Goal: Register for event/course

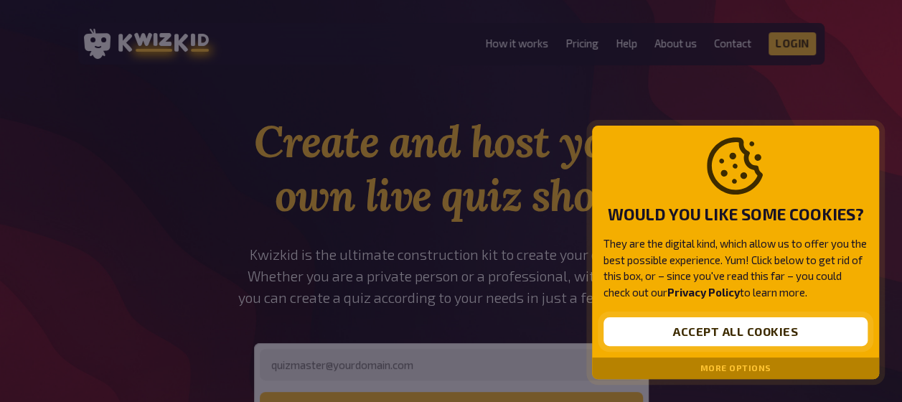
click at [698, 324] on button "Accept all cookies" at bounding box center [736, 331] width 264 height 29
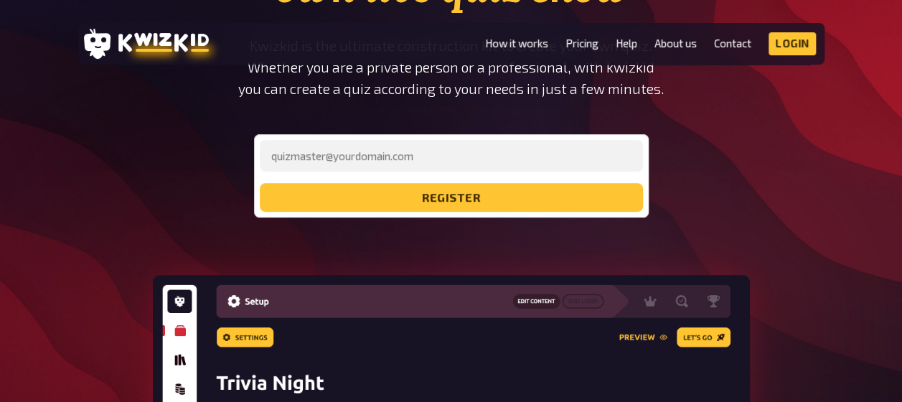
scroll to position [215, 0]
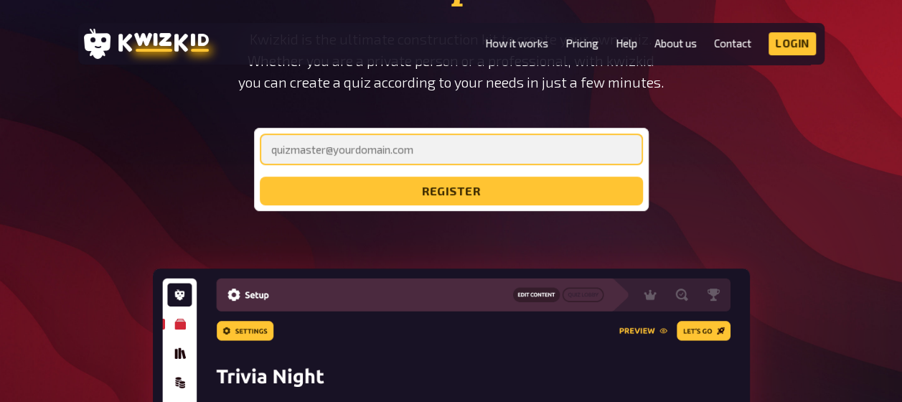
click at [380, 150] on input "email" at bounding box center [451, 149] width 383 height 32
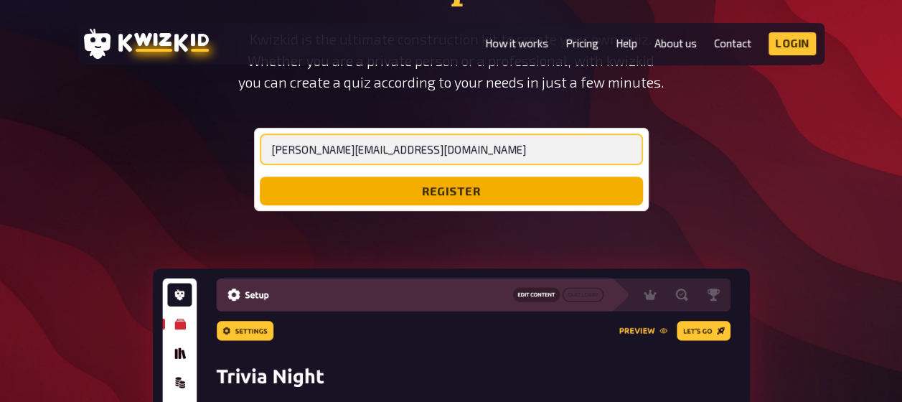
type input "adam.butlin2@dhl.com"
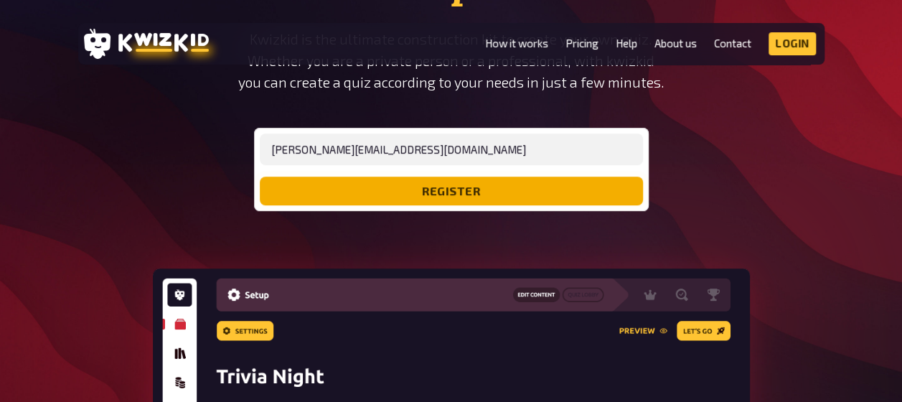
click at [479, 183] on button "register" at bounding box center [451, 191] width 383 height 29
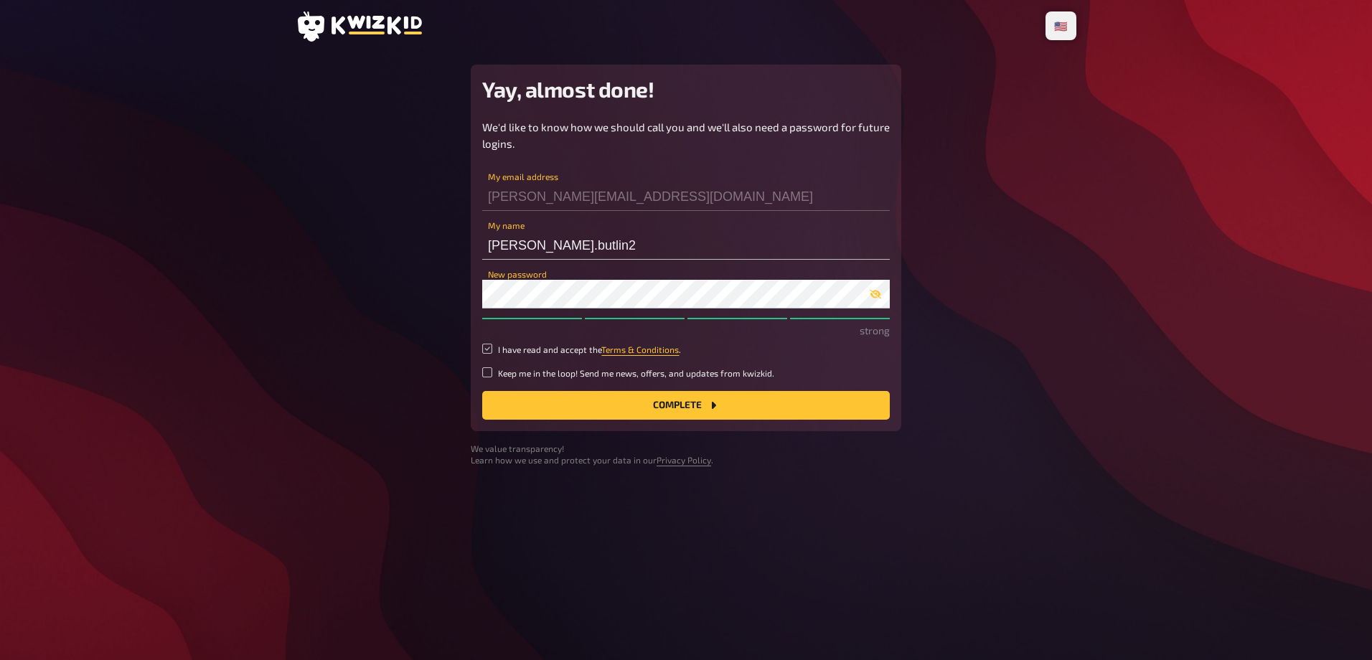
click at [489, 349] on input "I have read and accept the Terms & Conditions ." at bounding box center [487, 349] width 10 height 10
checkbox input "true"
click at [568, 399] on button "Complete" at bounding box center [686, 405] width 408 height 29
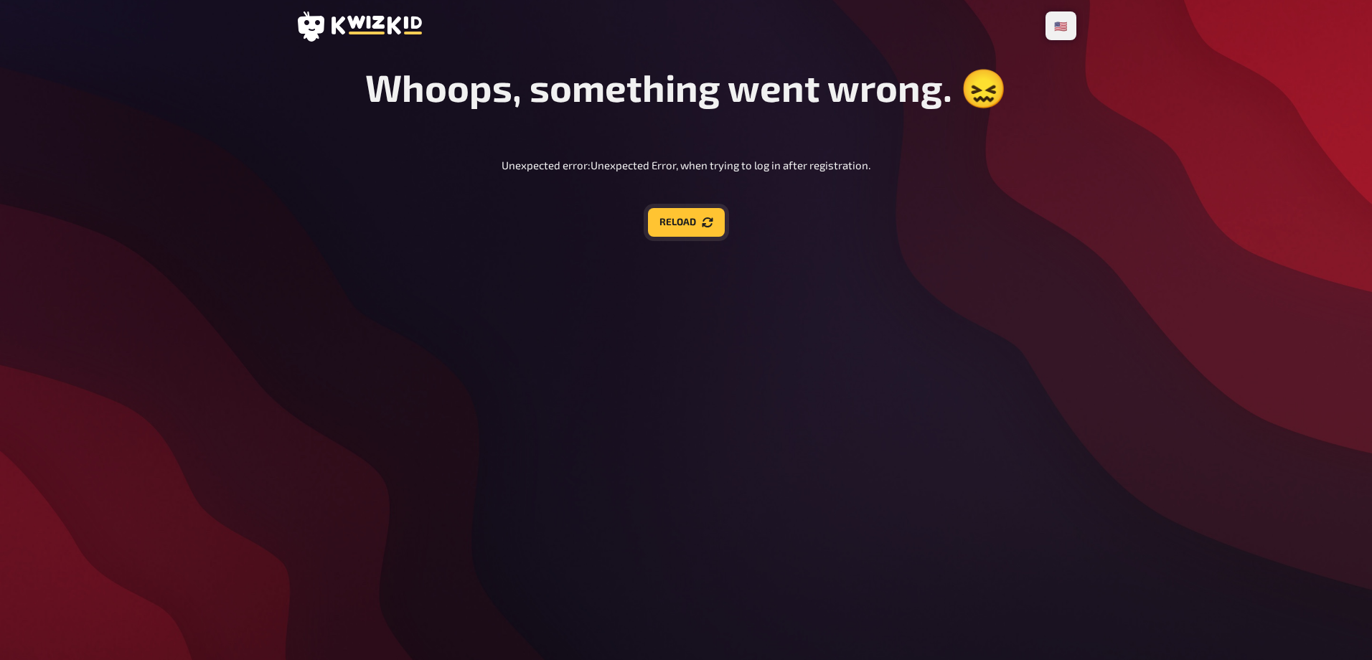
click at [673, 234] on button "Reload" at bounding box center [686, 222] width 77 height 29
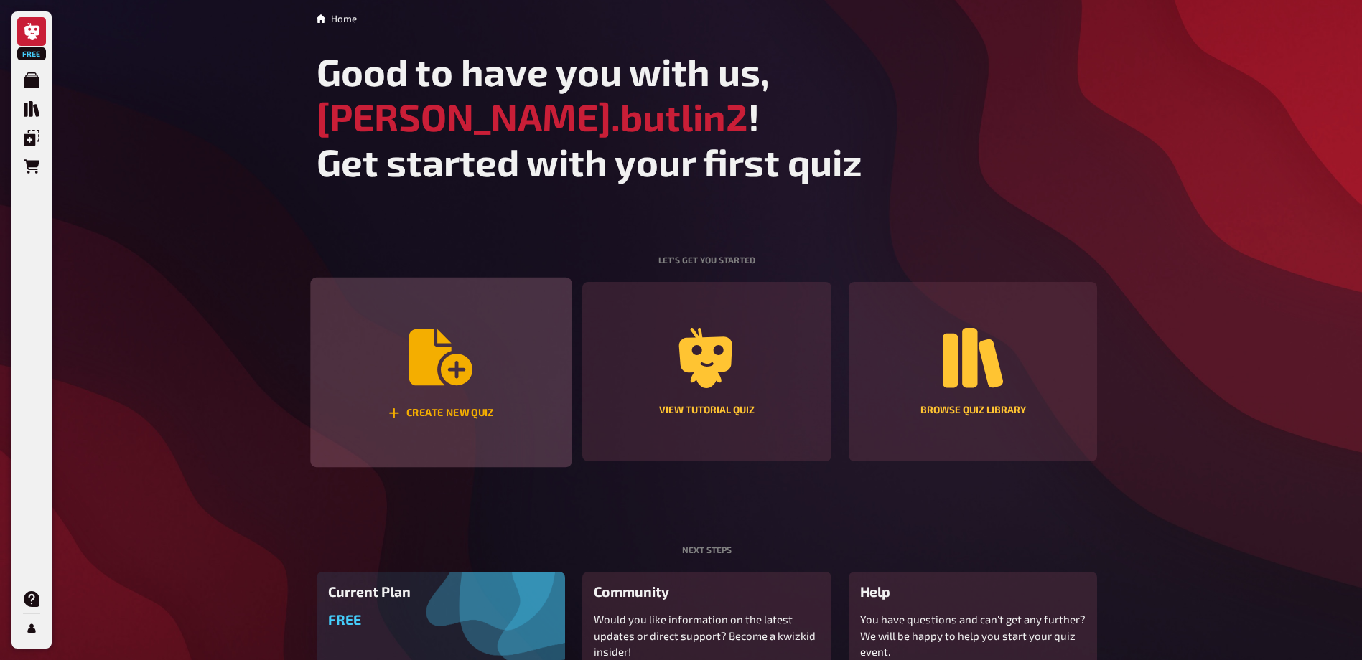
click at [474, 319] on div "Create new quiz" at bounding box center [440, 373] width 261 height 190
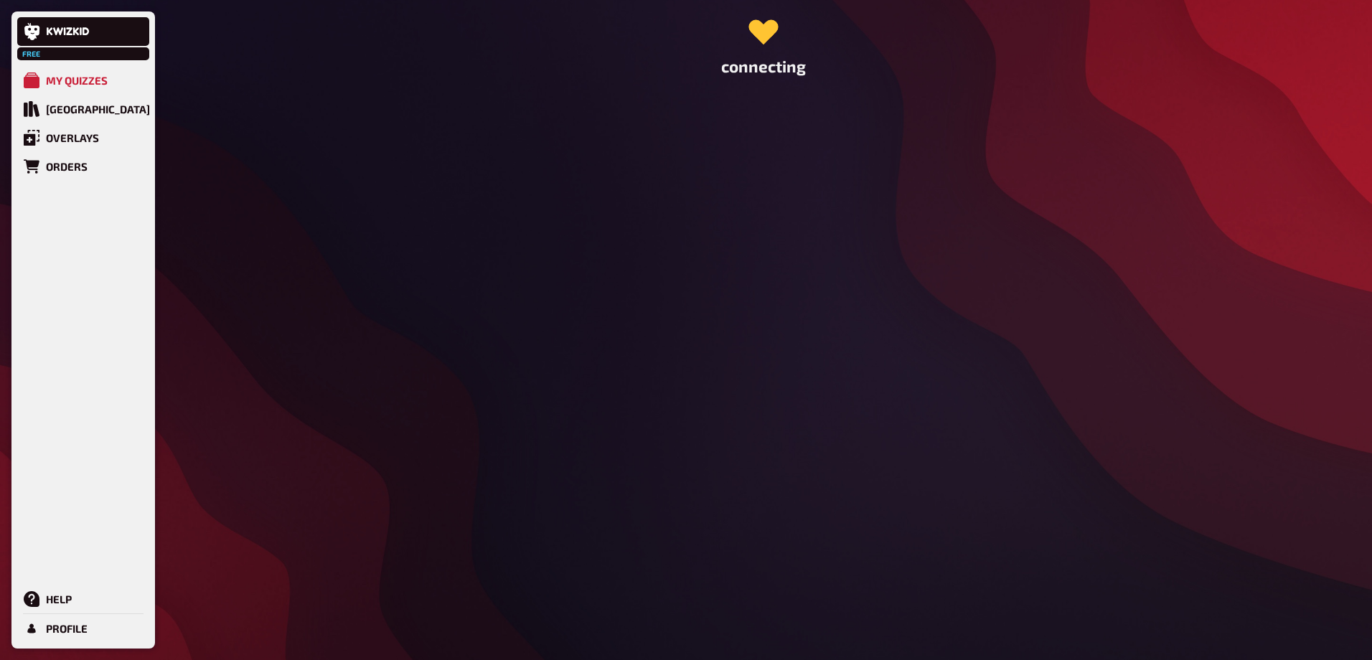
click at [587, 215] on div "connecting" at bounding box center [764, 330] width 804 height 660
click at [44, 31] on link at bounding box center [83, 31] width 132 height 29
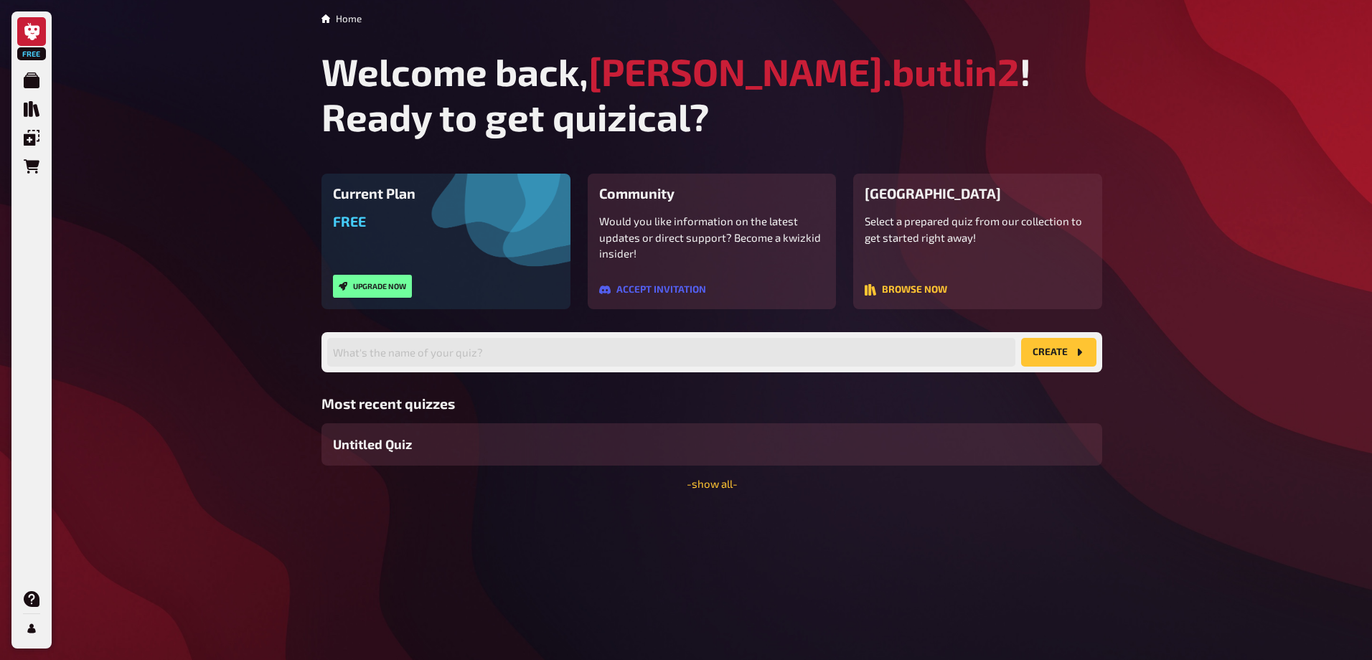
click at [383, 212] on div "Current Plan Free Upgrade now" at bounding box center [446, 242] width 249 height 136
click at [490, 268] on div "Free Upgrade now" at bounding box center [446, 255] width 226 height 85
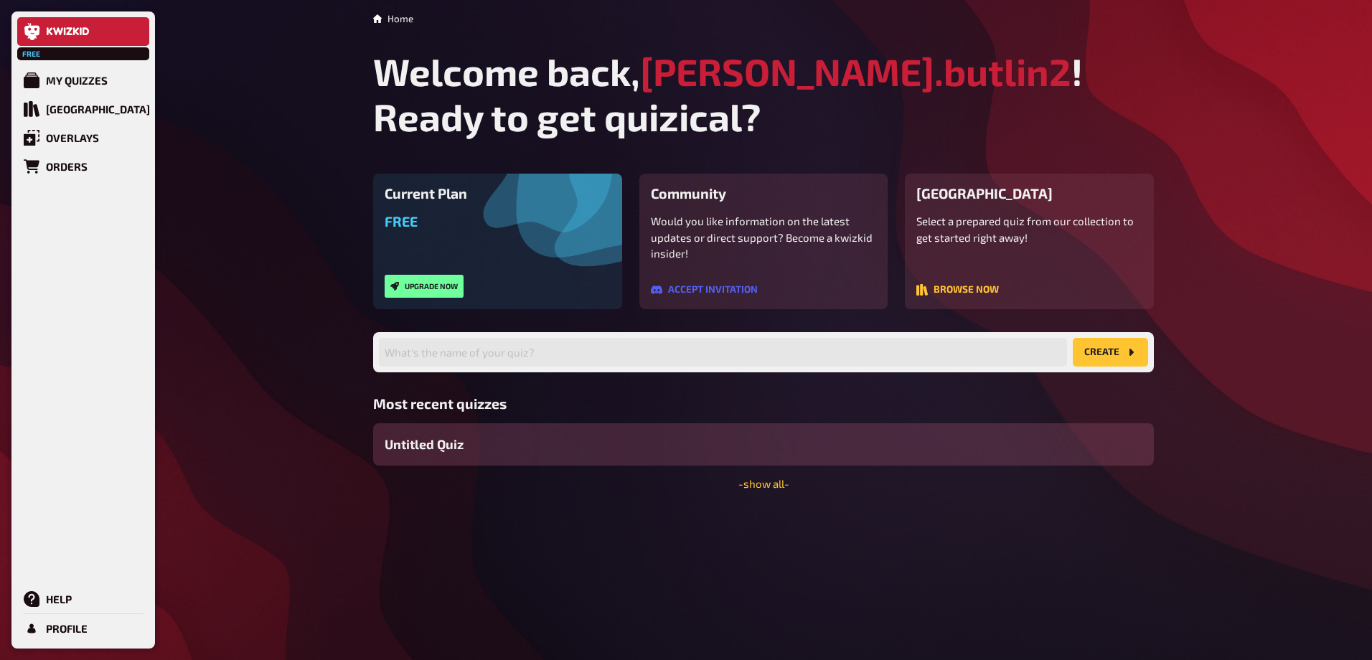
click at [429, 449] on span "Untitled Quiz" at bounding box center [424, 444] width 79 height 19
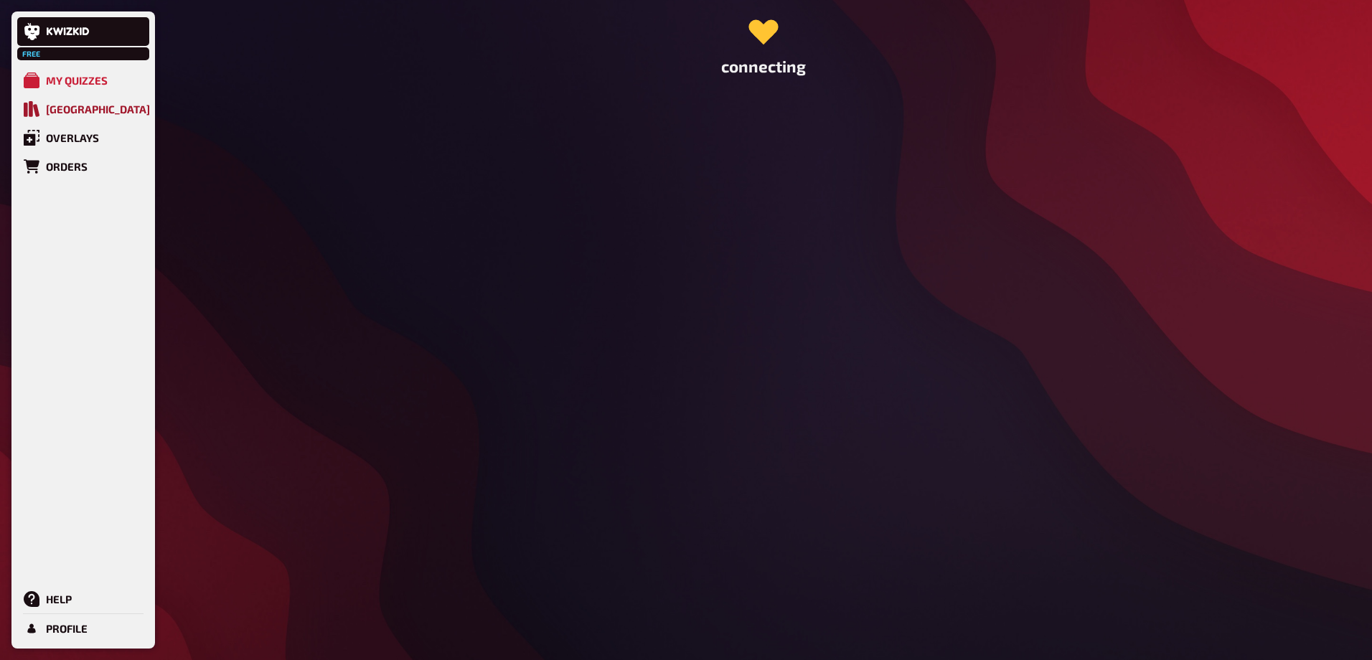
click at [65, 108] on div "[GEOGRAPHIC_DATA]" at bounding box center [98, 109] width 104 height 13
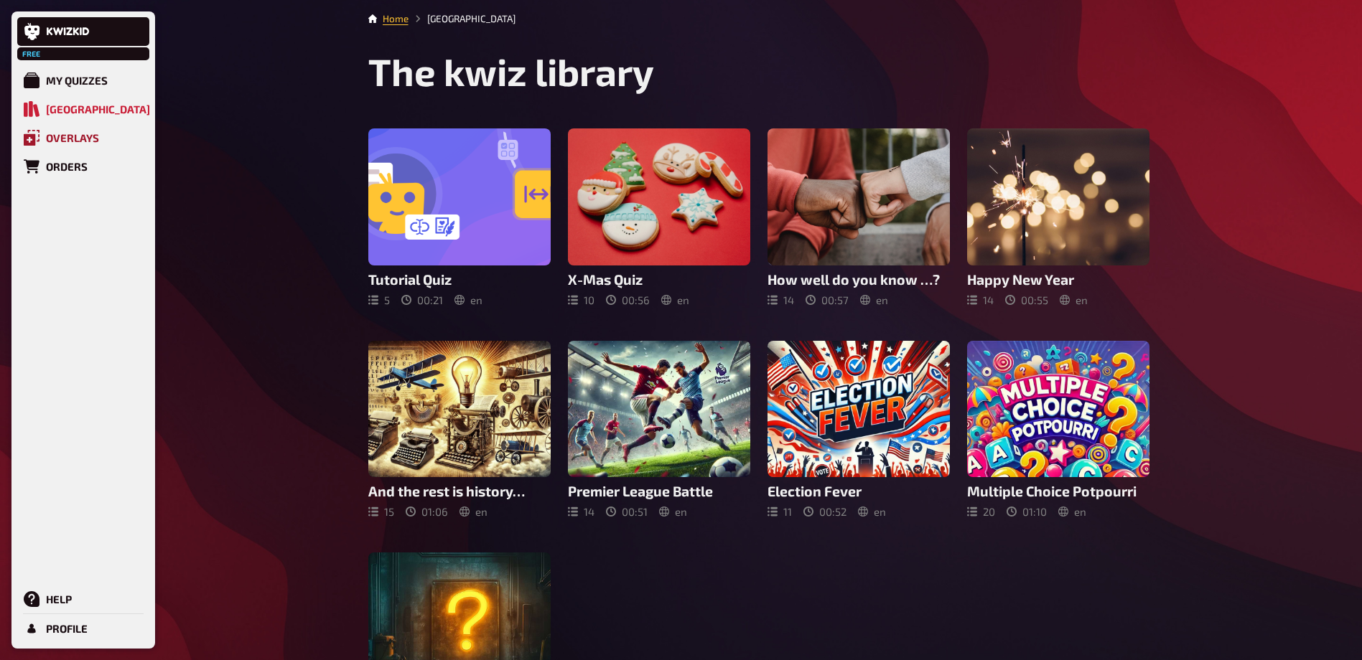
click at [59, 132] on div "Overlays" at bounding box center [72, 137] width 53 height 13
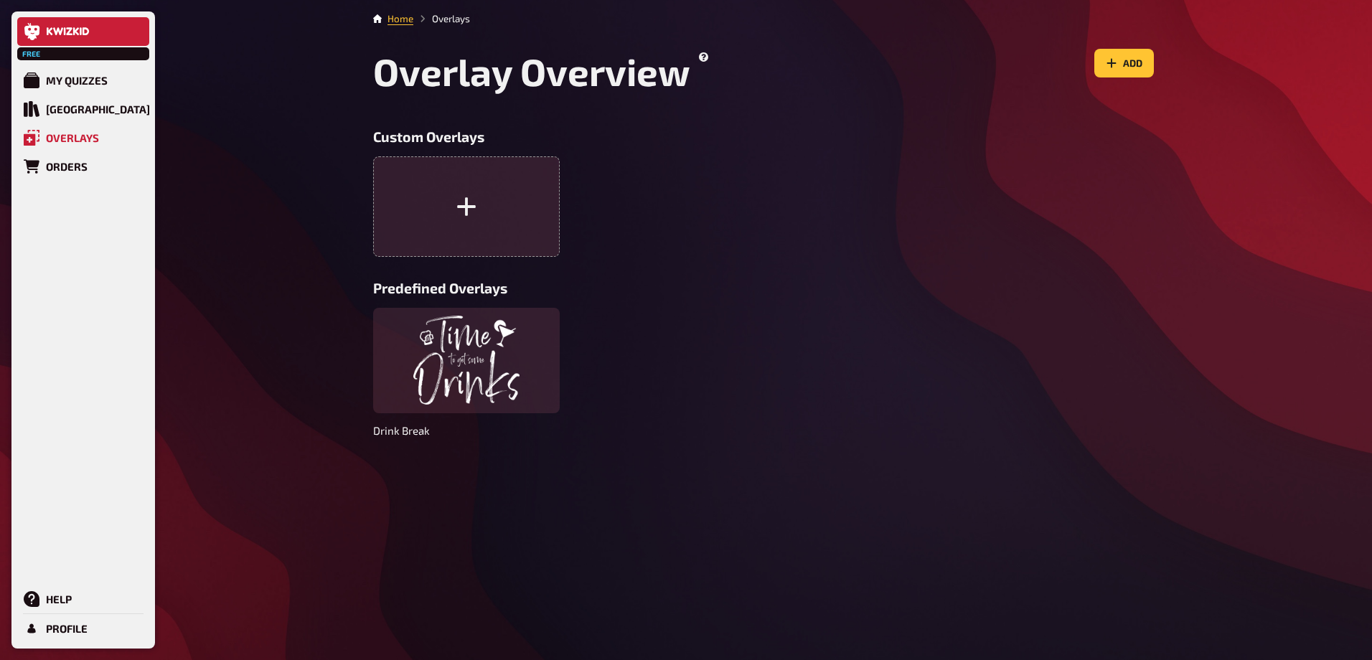
click at [50, 35] on icon at bounding box center [68, 31] width 43 height 9
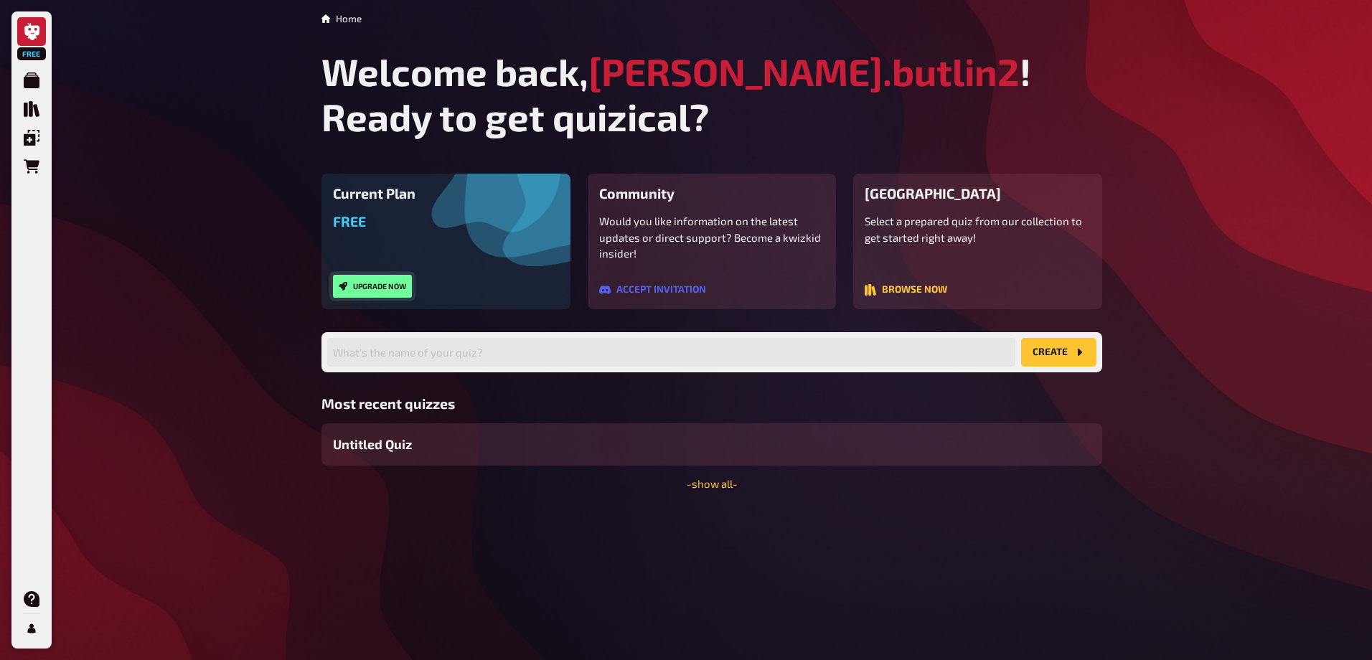
click at [383, 290] on button "Upgrade now" at bounding box center [372, 286] width 79 height 23
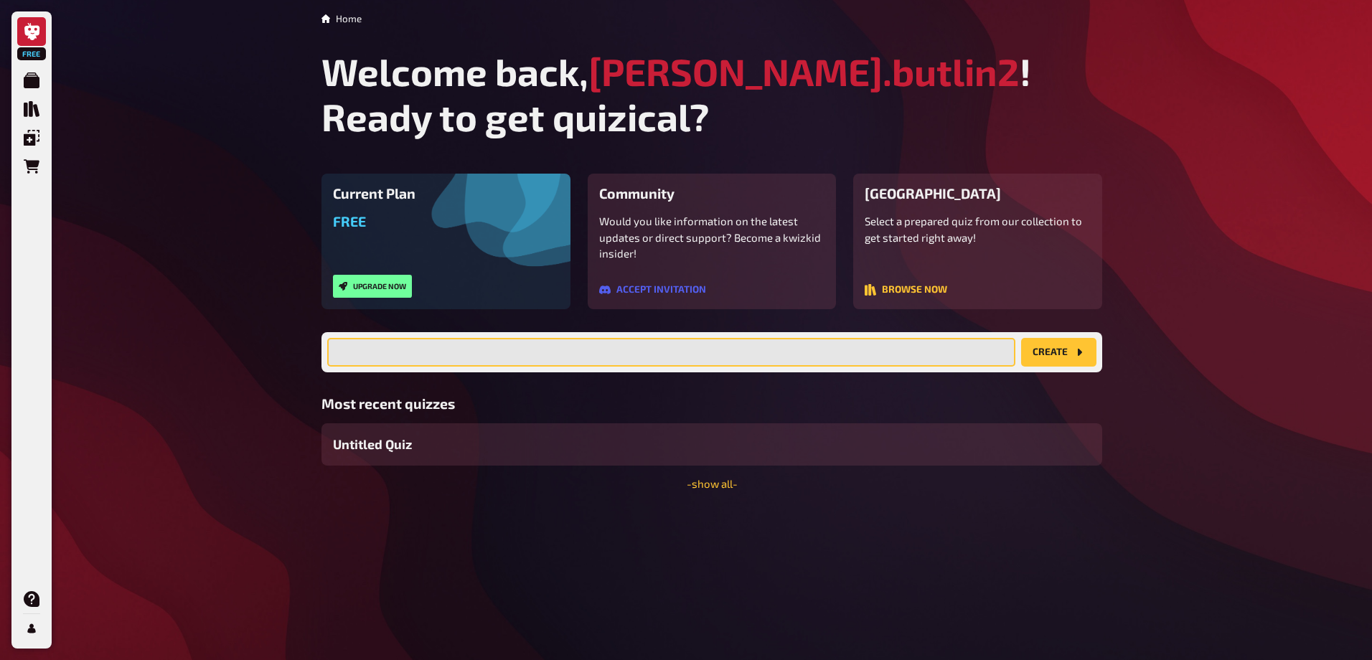
click at [474, 352] on input "text" at bounding box center [671, 352] width 688 height 29
type input "EOS"
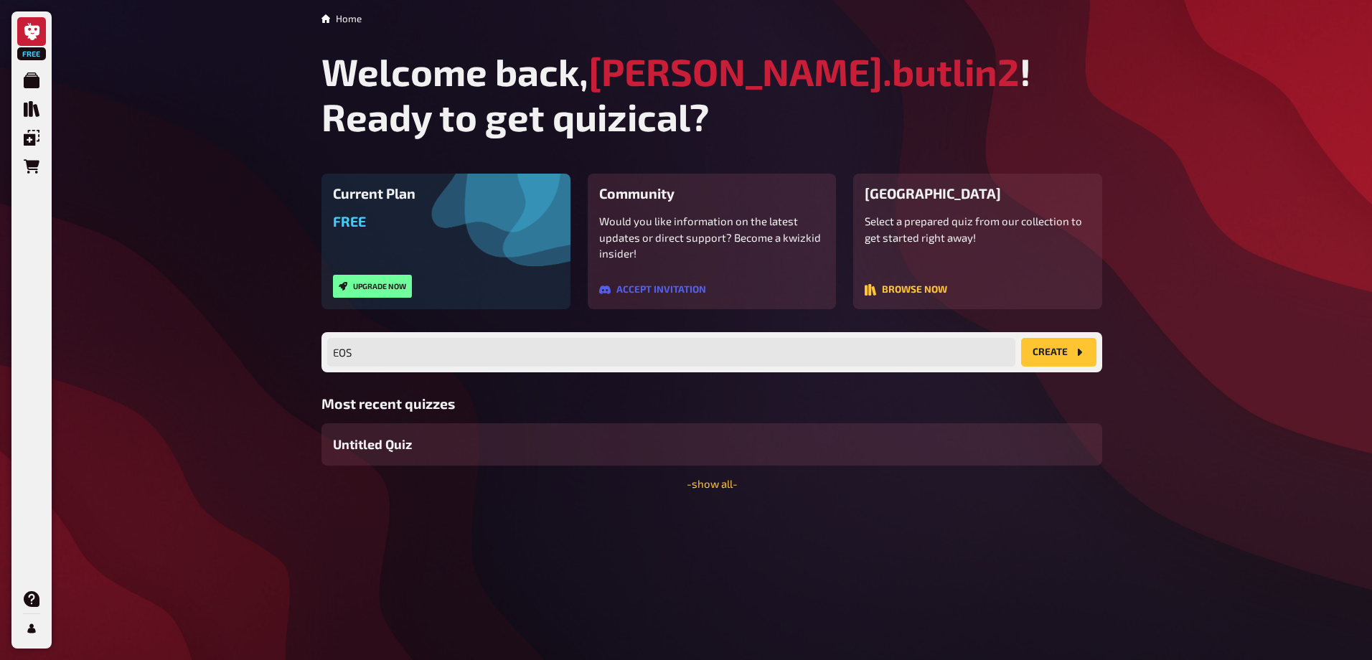
drag, startPoint x: 1059, startPoint y: 349, endPoint x: 1031, endPoint y: 351, distance: 28.1
click at [1059, 349] on button "create" at bounding box center [1058, 352] width 75 height 29
